Goal: Task Accomplishment & Management: Use online tool/utility

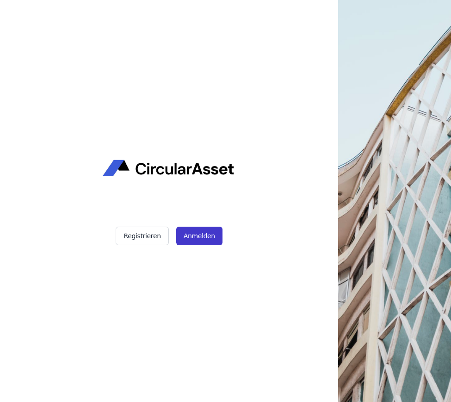
click at [198, 238] on button "Anmelden" at bounding box center [199, 235] width 46 height 18
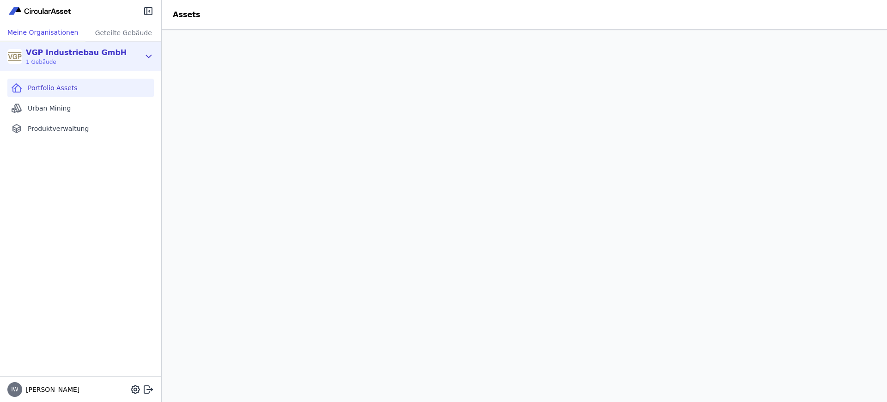
click at [139, 58] on div "VGP Industriebau GmbH 1 Gebäude" at bounding box center [73, 56] width 133 height 18
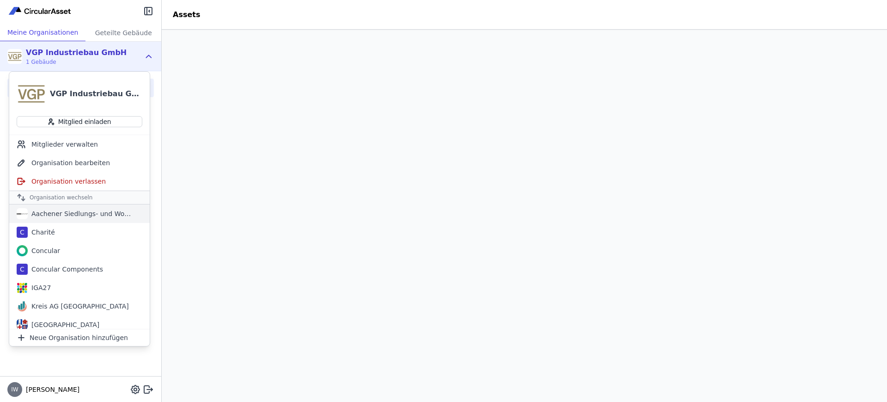
click at [82, 213] on div "Aachener Siedlungs- und Wohnungsgesellschaft mbH" at bounding box center [81, 213] width 106 height 9
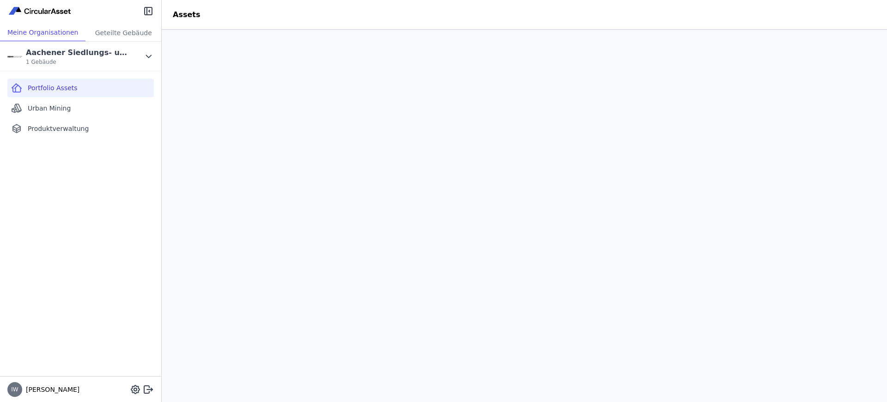
click at [65, 87] on span "Portfolio Assets" at bounding box center [53, 87] width 50 height 9
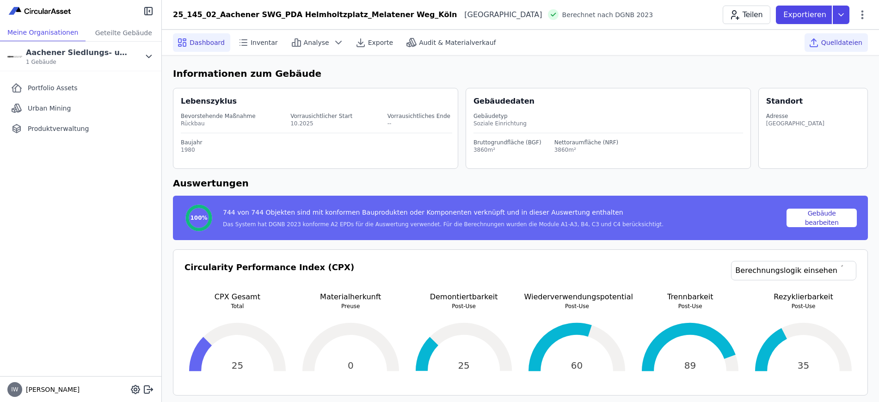
click at [687, 45] on span "Quelldateien" at bounding box center [841, 42] width 41 height 9
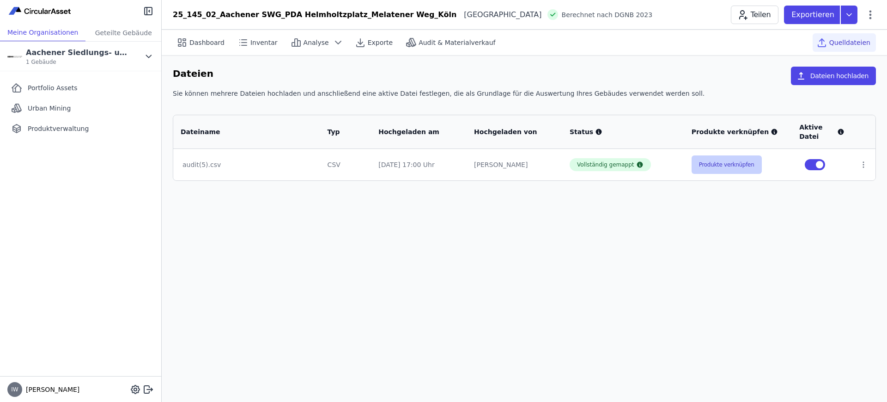
click at [687, 164] on button "Produkte verknüpfen" at bounding box center [727, 164] width 70 height 18
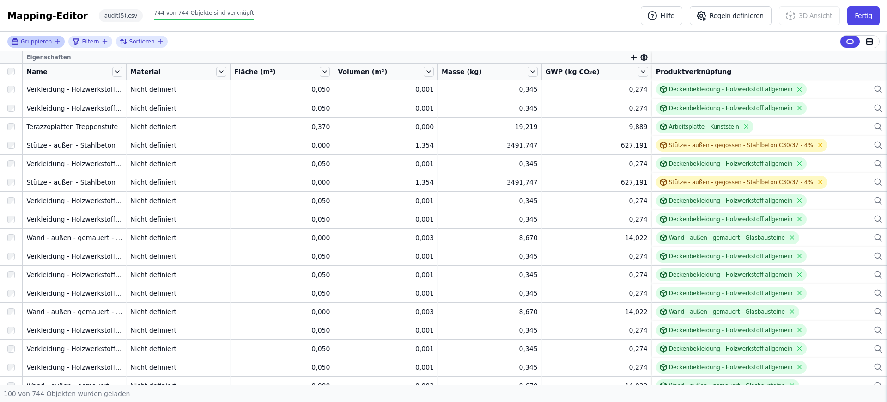
click at [31, 38] on span "Gruppieren" at bounding box center [36, 41] width 31 height 7
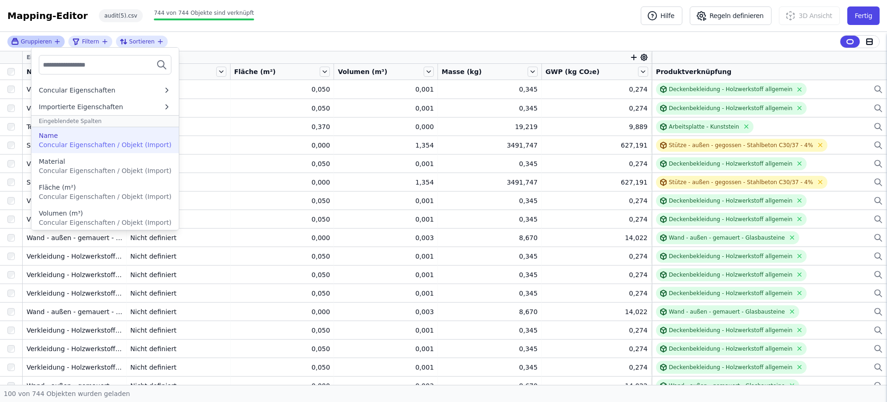
click at [90, 137] on div "Name" at bounding box center [105, 135] width 133 height 9
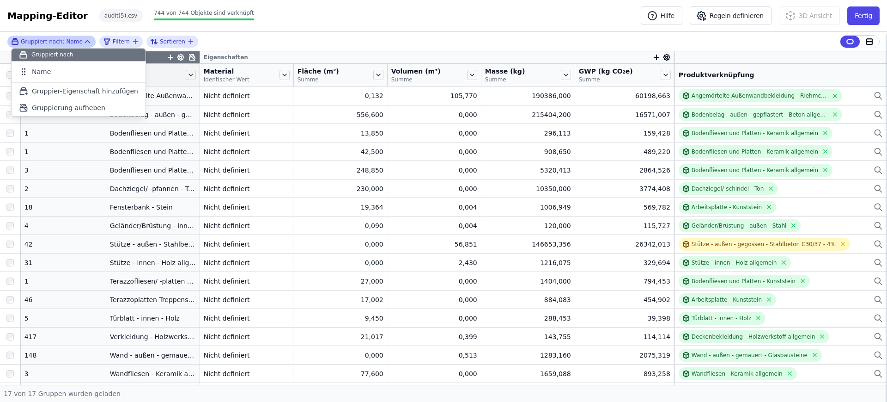
click at [281, 39] on div "Gruppiert nach: Name Gruppiert nach Name To pick up a draggable item, press the…" at bounding box center [443, 41] width 887 height 19
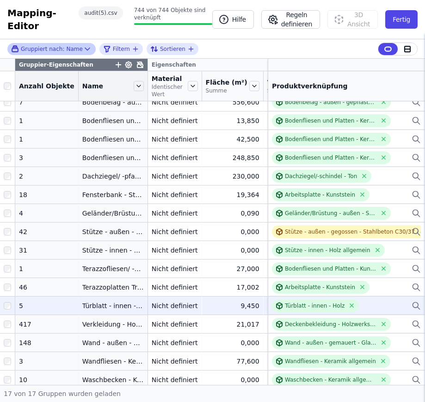
scroll to position [40, 0]
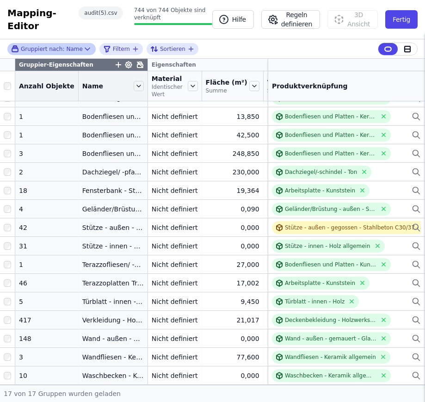
click at [165, 31] on div "Mapping-Editor Hilfe Regeln definieren 3D Ansicht Fertig audit(5).csv 744 von 7…" at bounding box center [109, 19] width 205 height 26
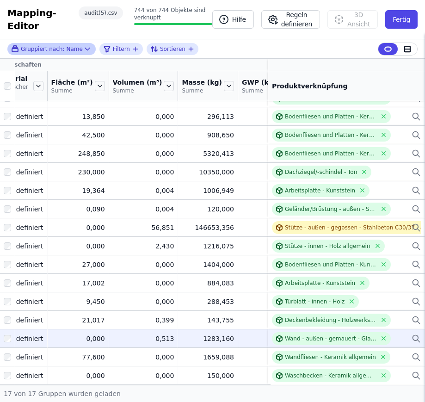
scroll to position [40, 162]
